Goal: Find specific page/section: Find specific page/section

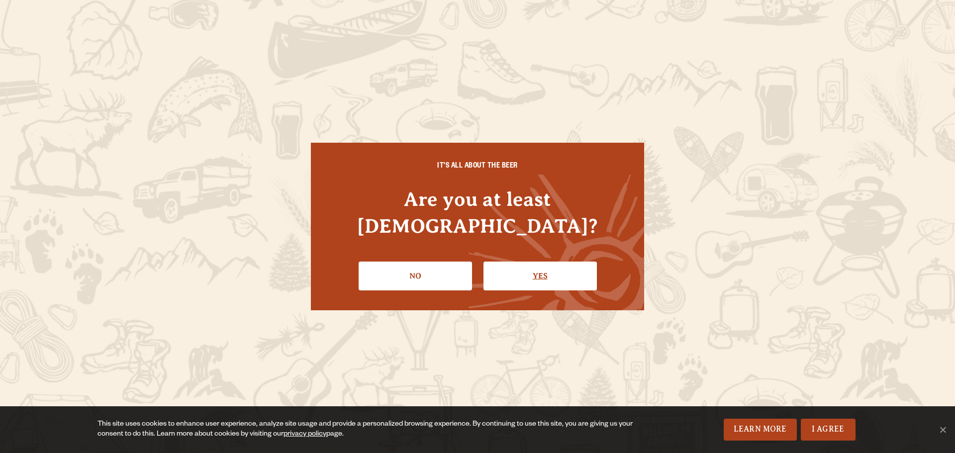
click at [514, 269] on link "Yes" at bounding box center [540, 276] width 113 height 29
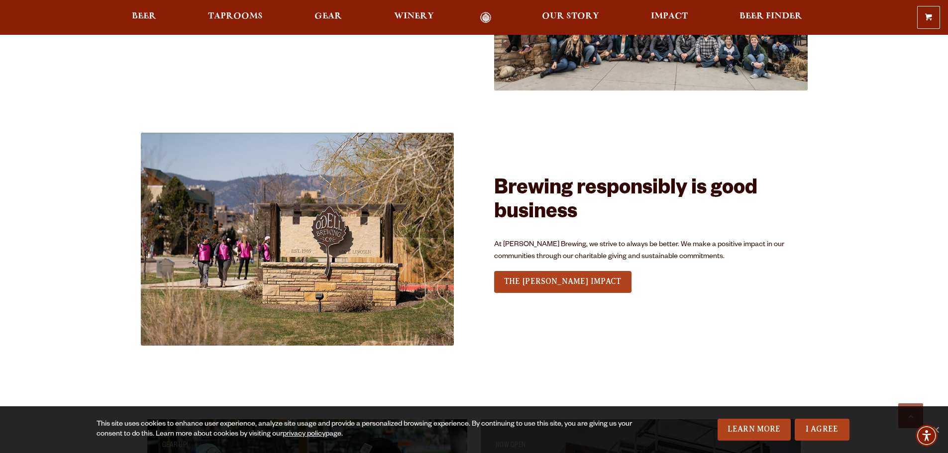
scroll to position [2970, 0]
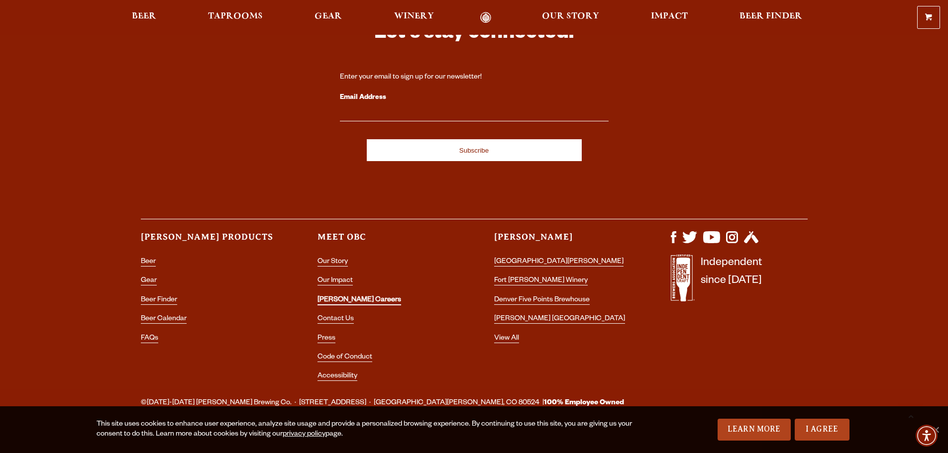
click at [350, 297] on link "[PERSON_NAME] Careers" at bounding box center [359, 301] width 84 height 9
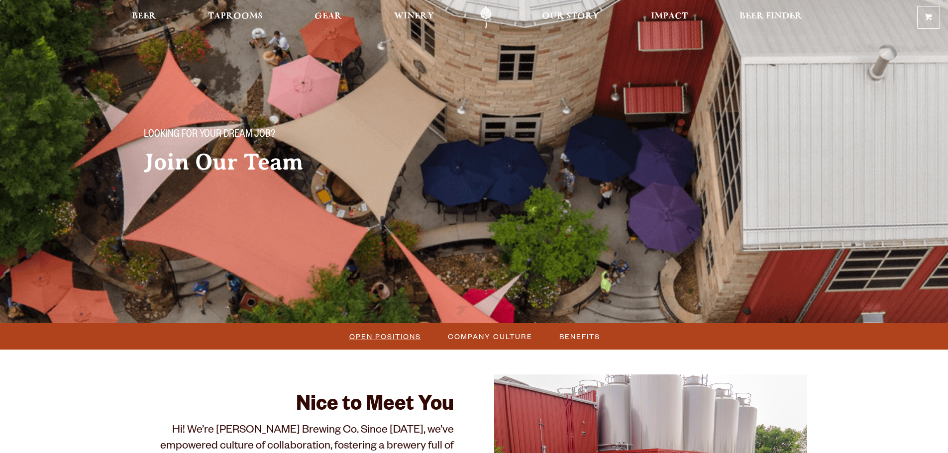
click at [407, 340] on span "Open Positions" at bounding box center [385, 336] width 72 height 14
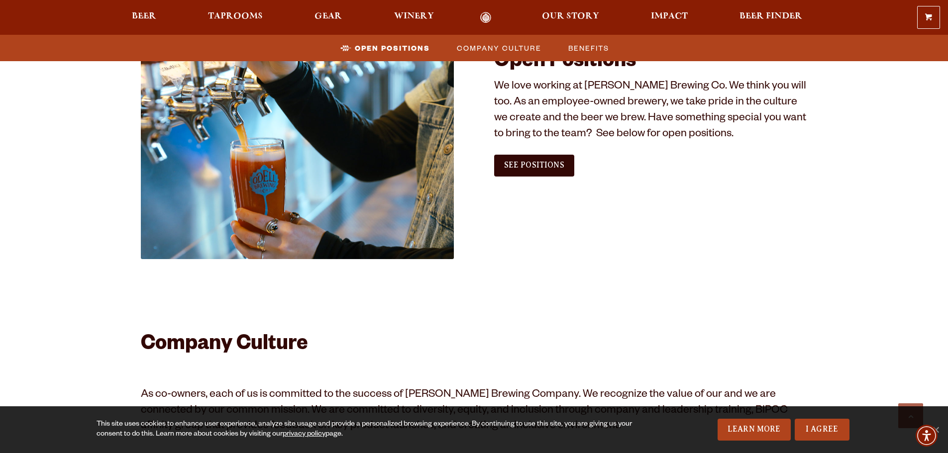
scroll to position [605, 0]
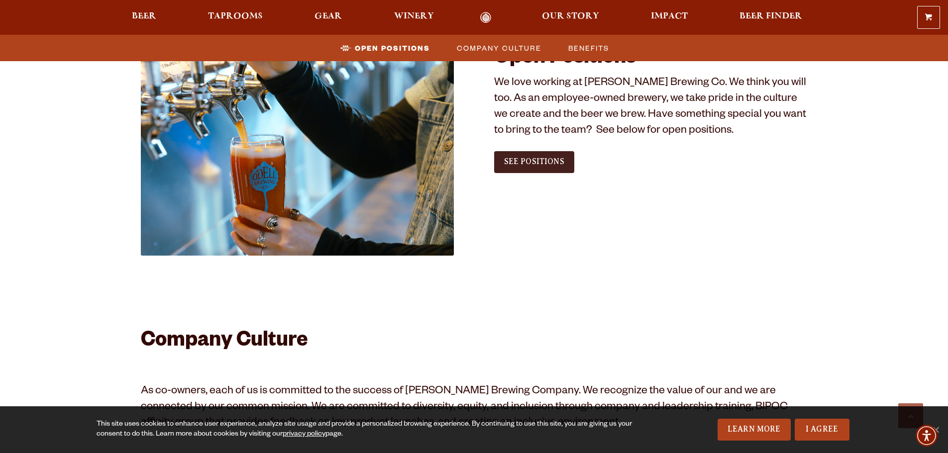
click at [511, 161] on span "See Positions" at bounding box center [534, 161] width 60 height 9
